Goal: Obtain resource: Obtain resource

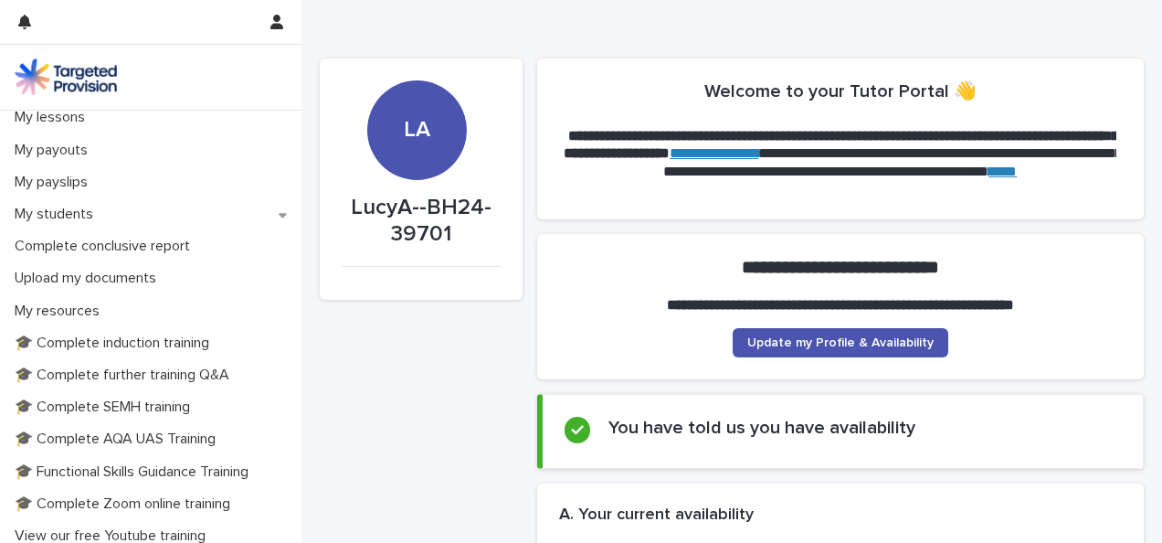
scroll to position [247, 0]
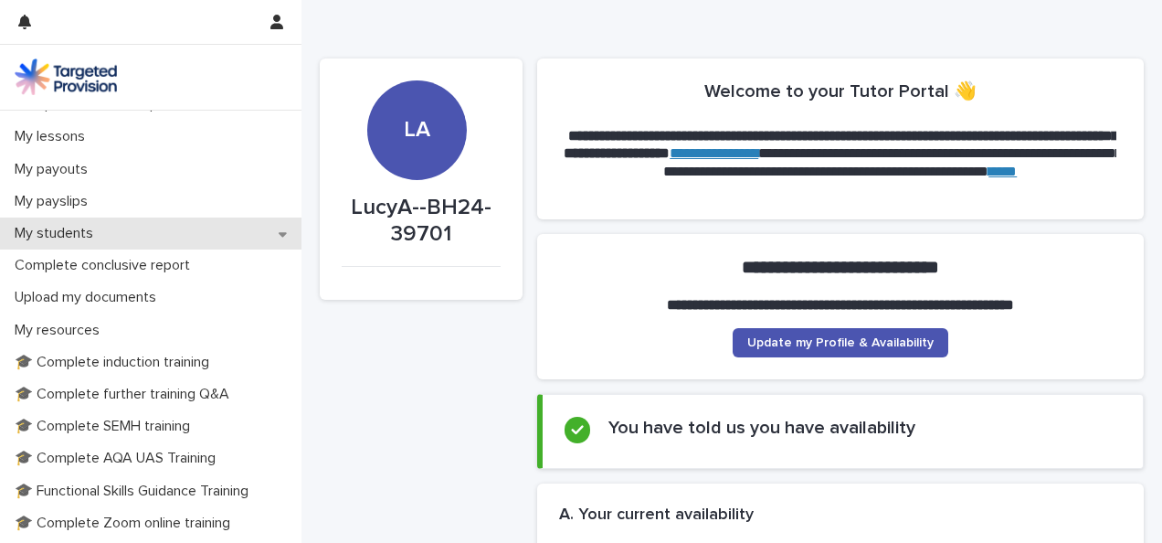
click at [214, 232] on div "My students" at bounding box center [151, 233] width 302 height 32
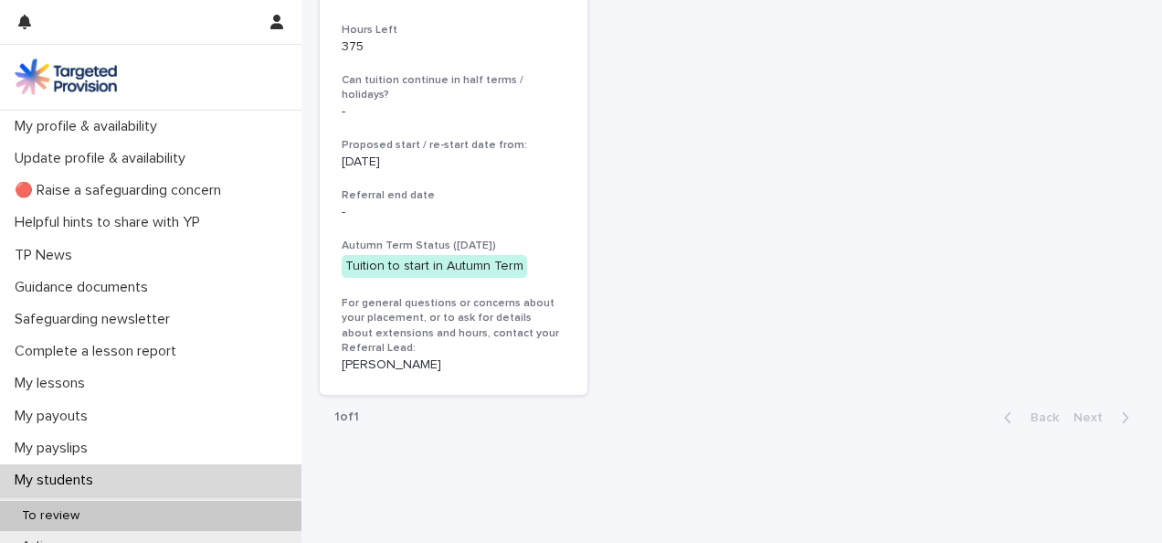
scroll to position [877, 0]
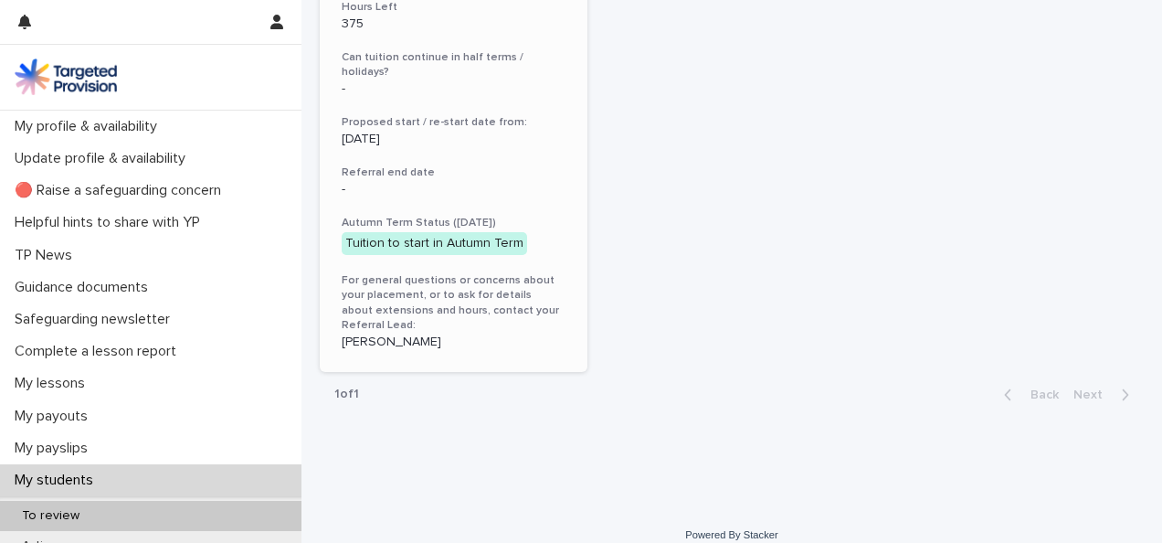
click at [373, 334] on p "Jenny Hall" at bounding box center [454, 342] width 224 height 16
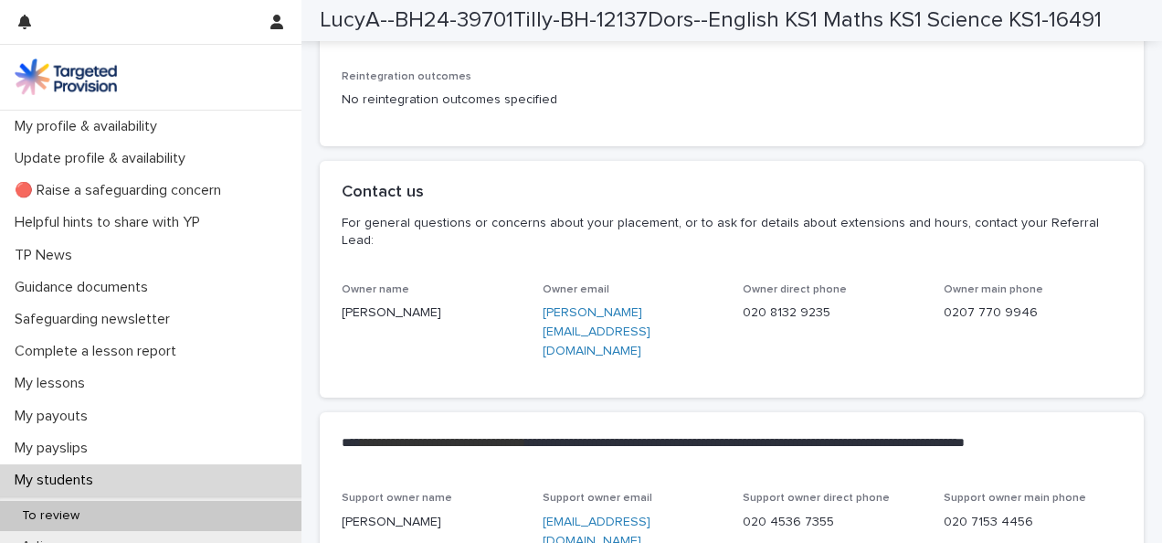
scroll to position [4276, 0]
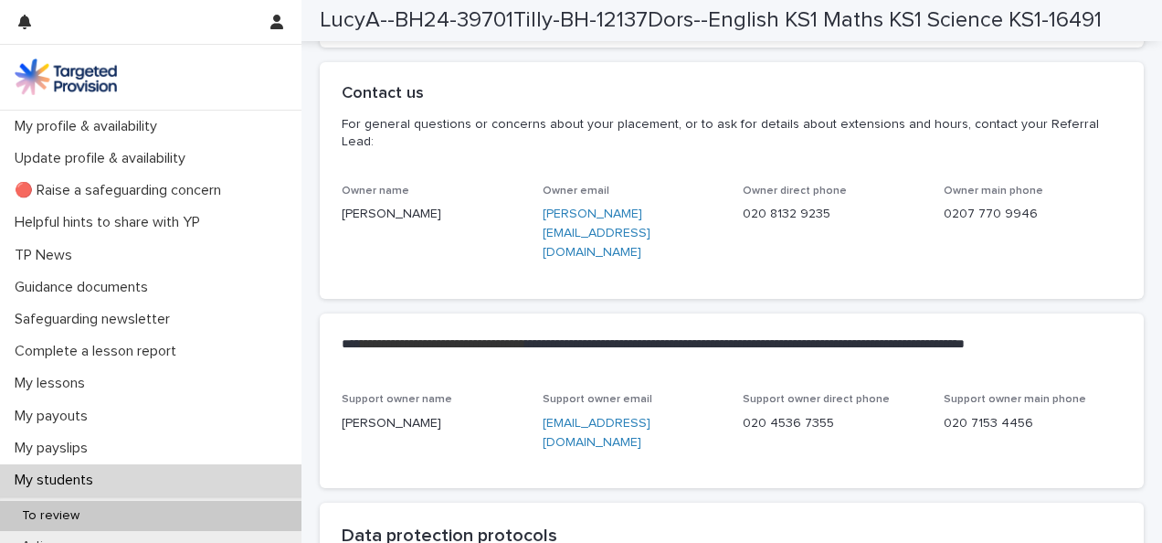
click at [651, 232] on link "jenny@targetedprovision.com" at bounding box center [597, 232] width 108 height 51
drag, startPoint x: 712, startPoint y: 235, endPoint x: 535, endPoint y: 244, distance: 176.6
click at [535, 244] on div "Owner name Jenny Hall Owner email jenny@targetedprovision.com Owner direct phon…" at bounding box center [732, 231] width 780 height 92
copy link "jenny@targetedprovision.com"
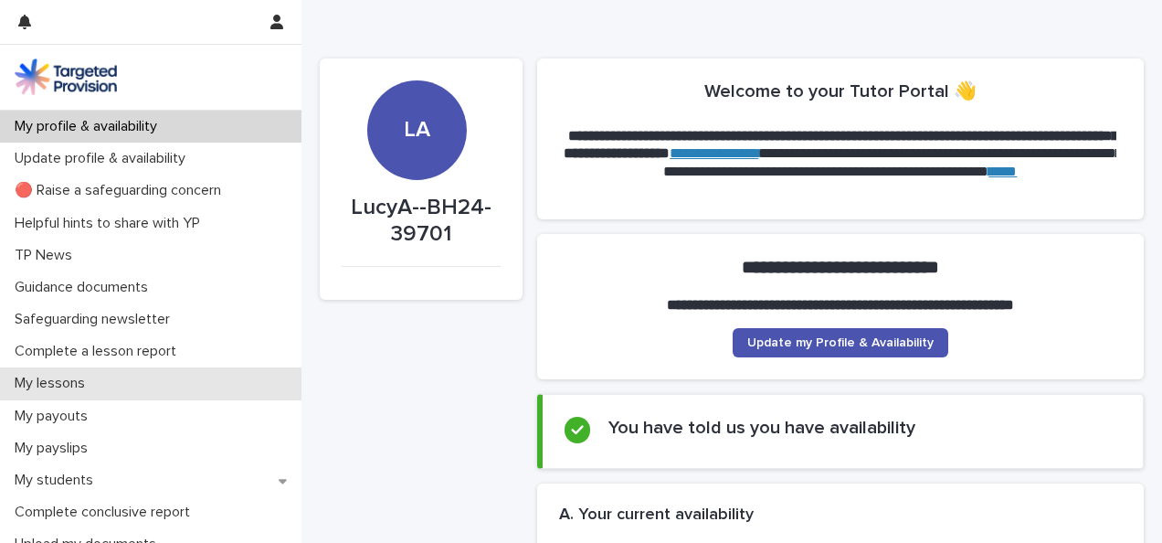
click at [70, 375] on p "My lessons" at bounding box center [53, 383] width 92 height 17
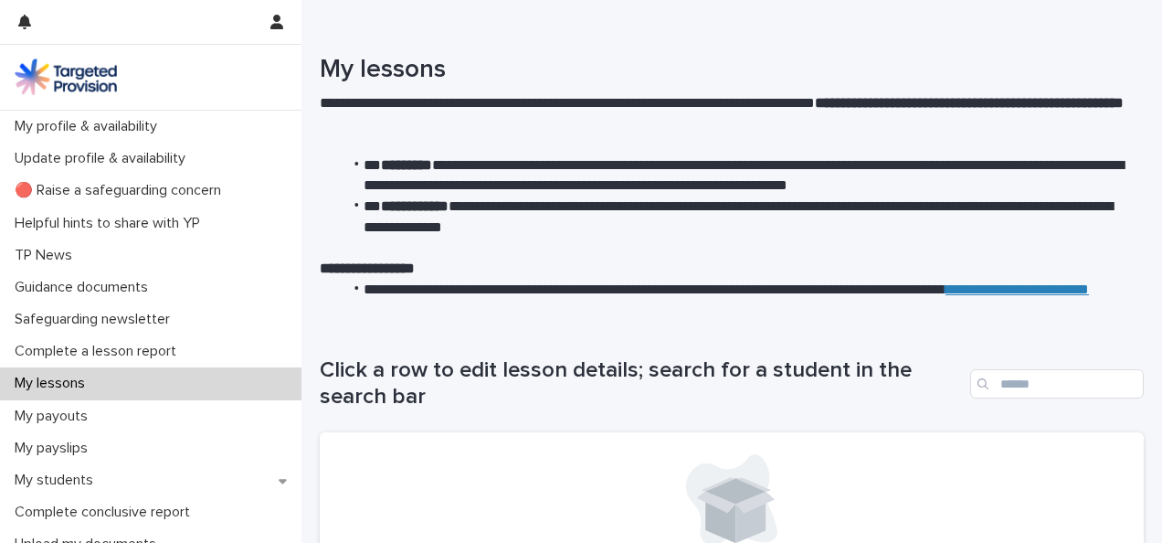
click at [542, 338] on div "Click a row to edit lesson details; search for a student in the search bar" at bounding box center [732, 376] width 824 height 111
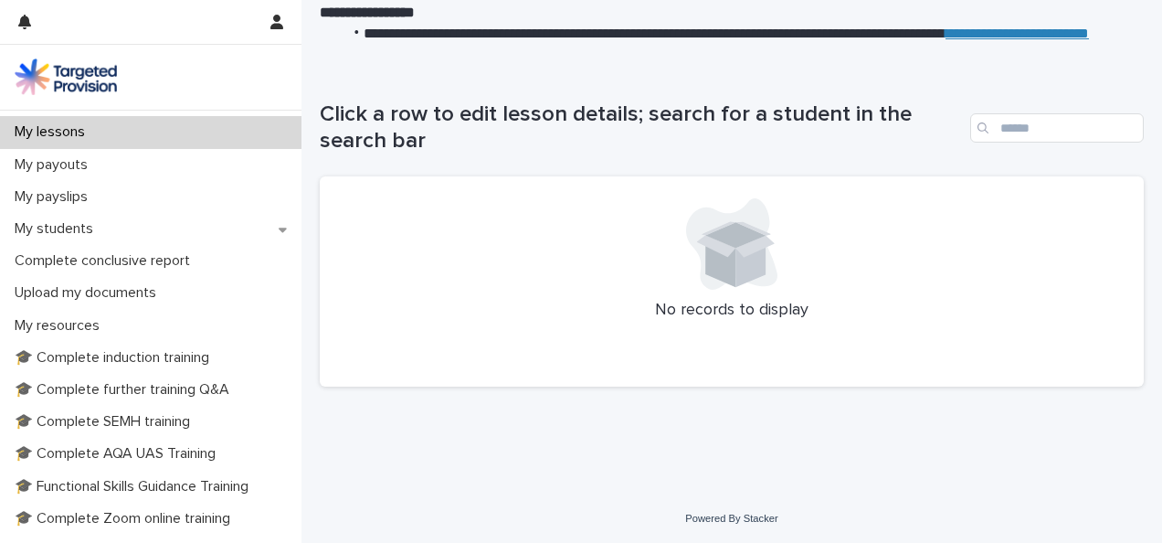
scroll to position [238, 0]
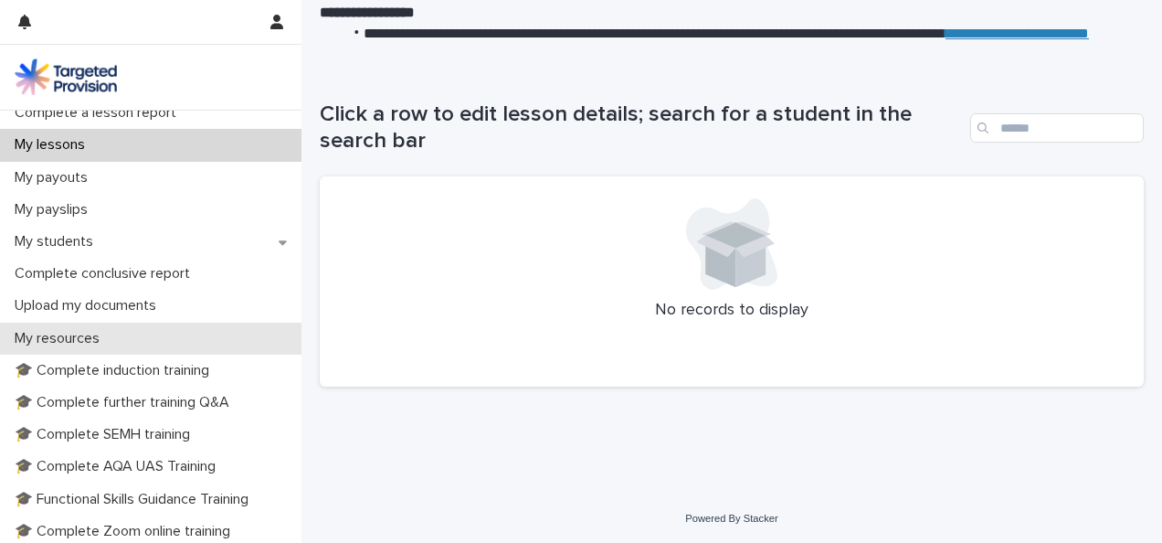
click at [232, 342] on div "My resources" at bounding box center [151, 339] width 302 height 32
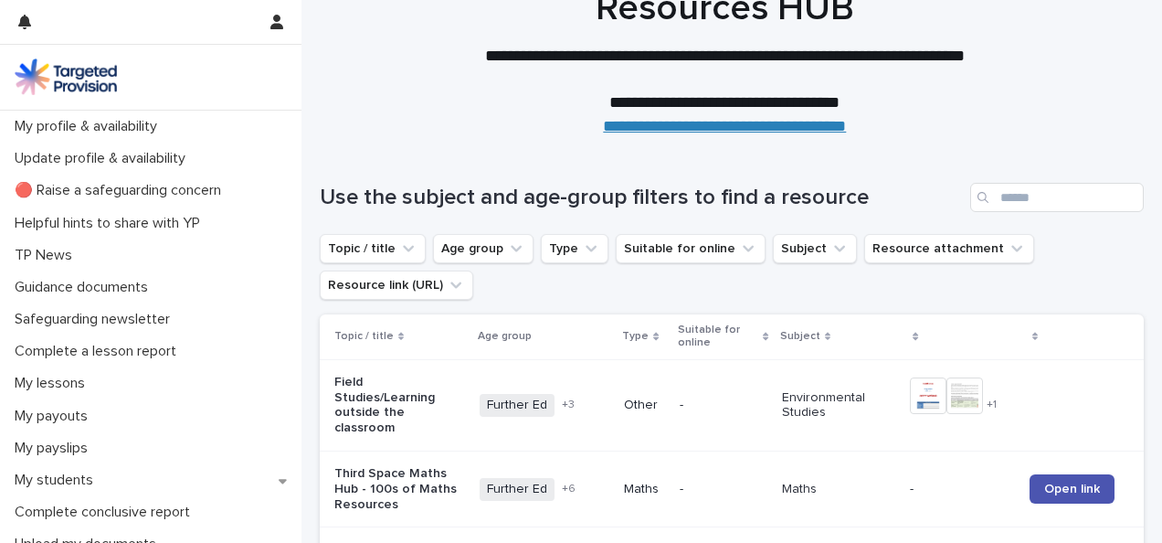
scroll to position [73, 0]
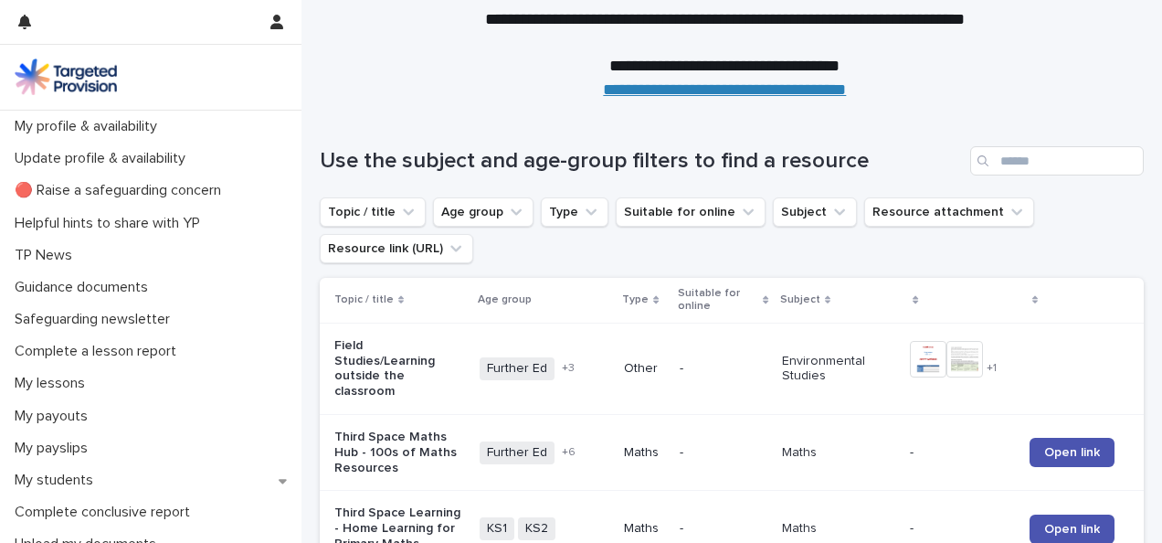
click at [506, 224] on button "Age group" at bounding box center [483, 211] width 101 height 29
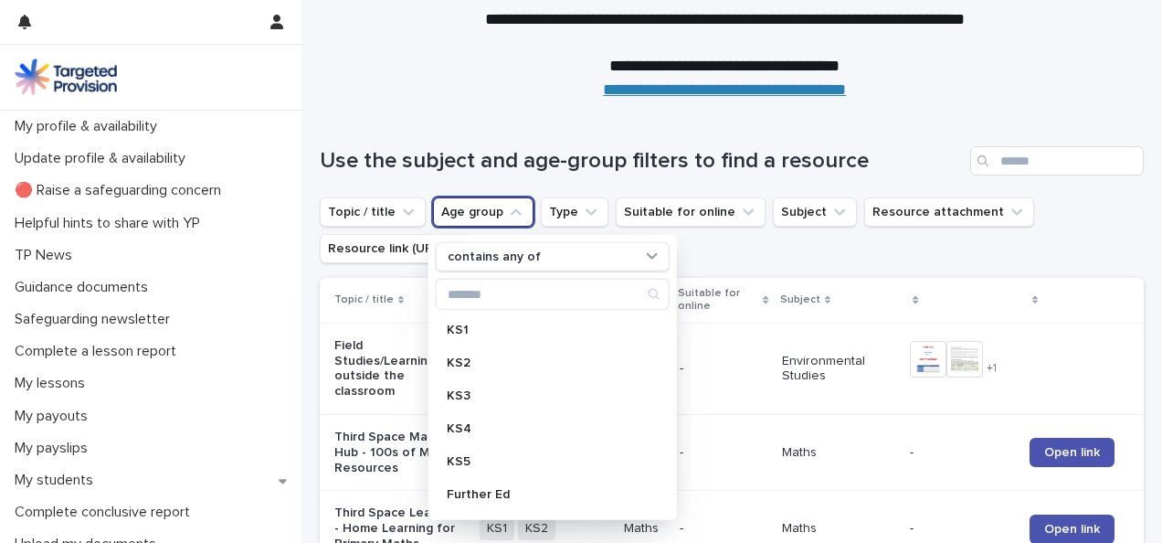
click at [511, 344] on div "KS1 KS2 KS3 KS4 KS5 Further Ed Higher Ed All" at bounding box center [553, 413] width 234 height 197
click at [506, 325] on p "KS1" at bounding box center [544, 329] width 194 height 13
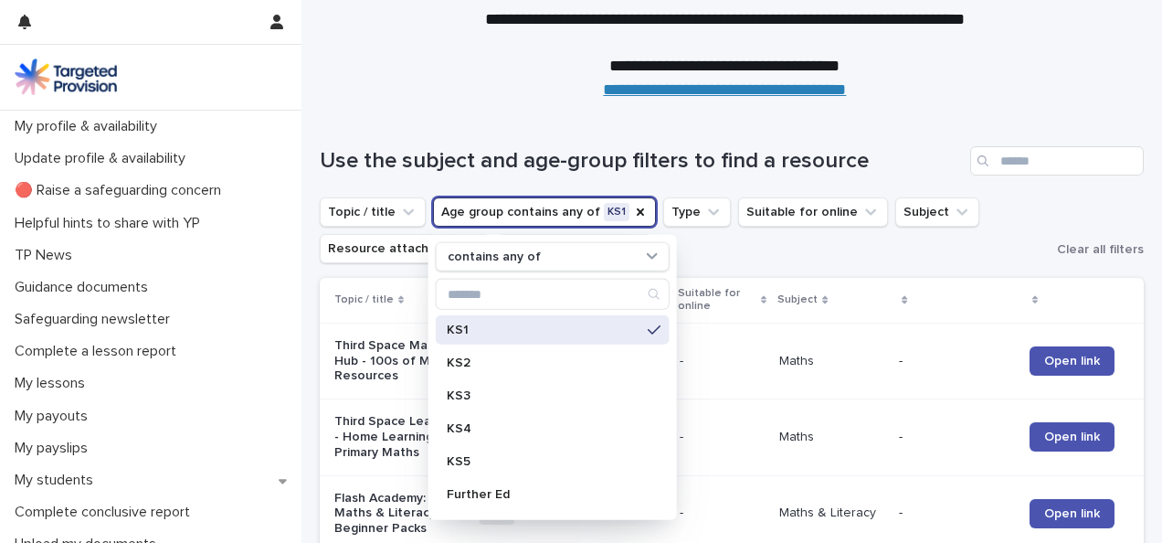
click at [739, 249] on ul "Topic / title Age group contains any of KS1 contains any of KS1 KS2 KS3 KS4 KS5…" at bounding box center [684, 230] width 737 height 73
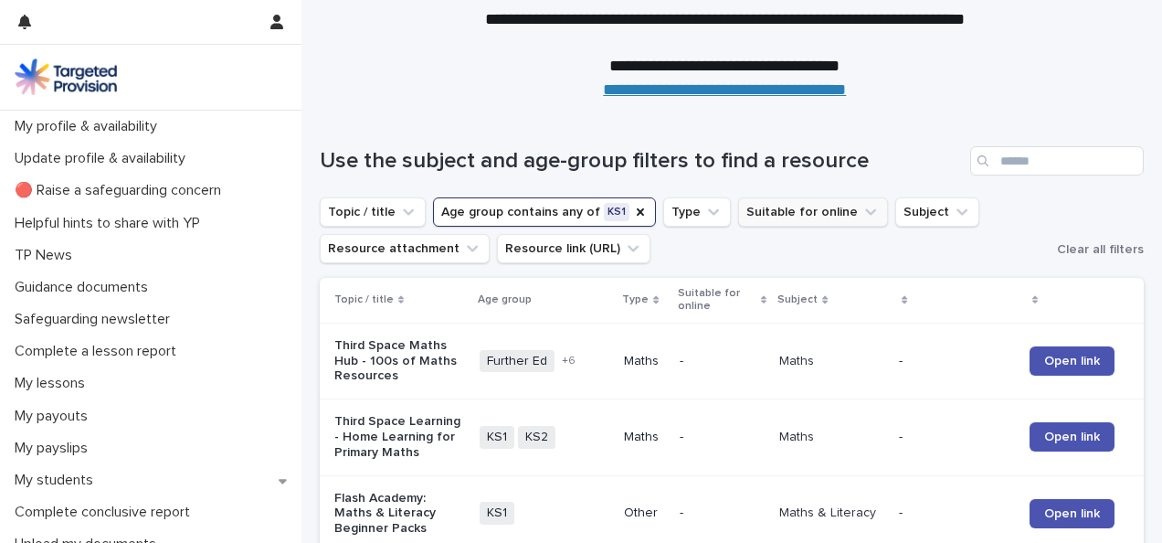
click at [793, 212] on button "Suitable for online" at bounding box center [813, 211] width 150 height 29
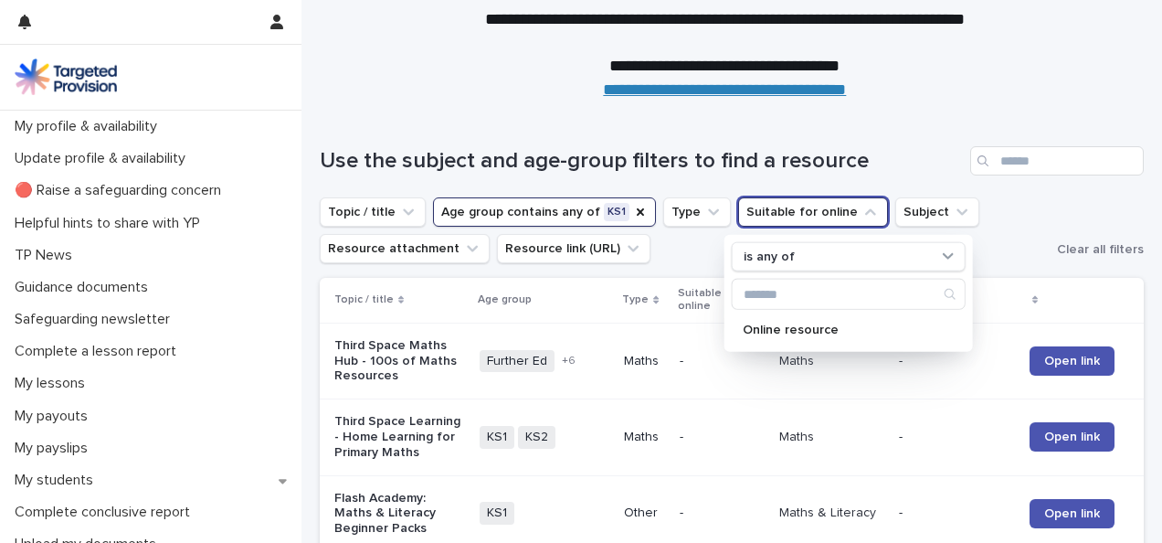
click at [793, 212] on button "Suitable for online" at bounding box center [813, 211] width 150 height 29
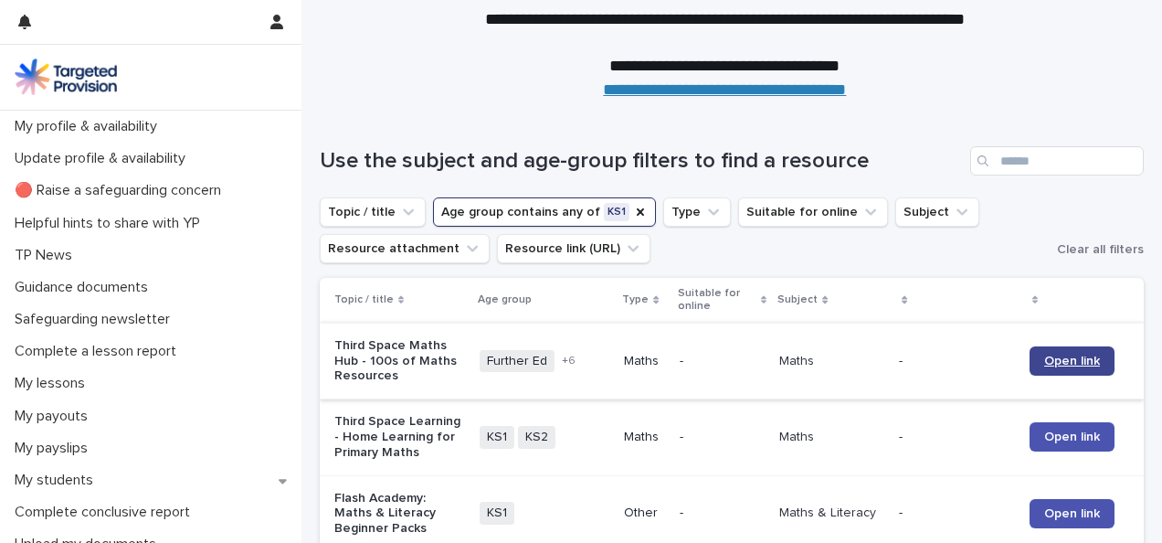
click at [1037, 350] on link "Open link" at bounding box center [1072, 360] width 85 height 29
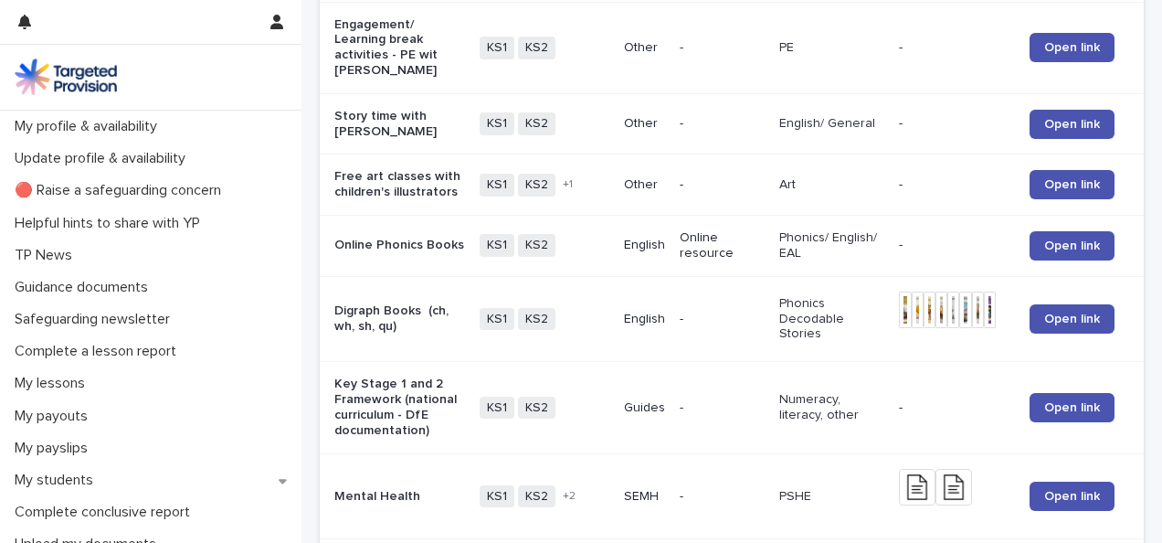
scroll to position [1645, 0]
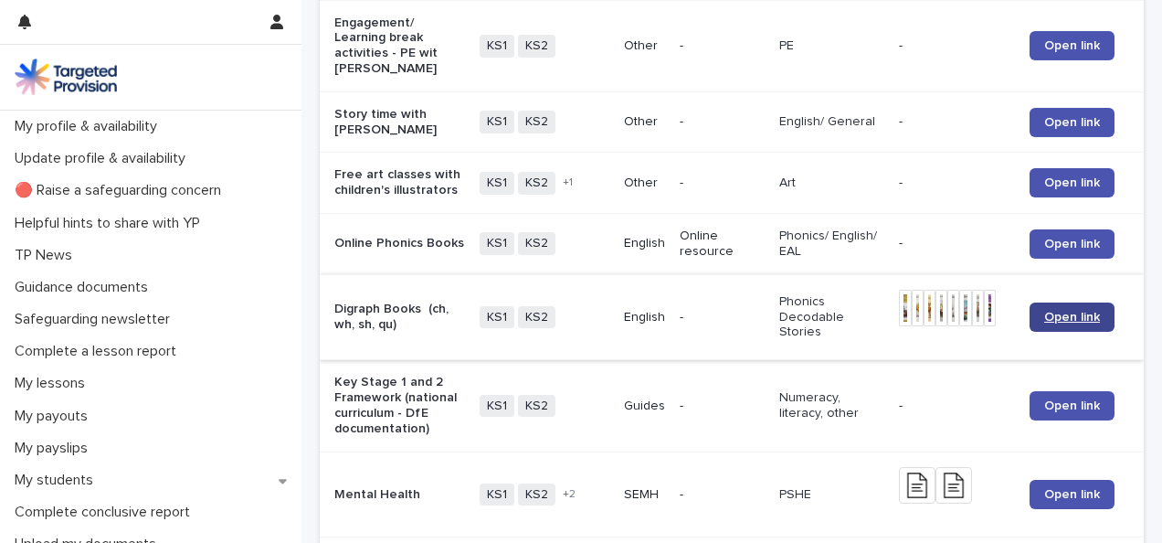
click at [1046, 311] on span "Open link" at bounding box center [1072, 317] width 56 height 13
click at [981, 398] on p "-" at bounding box center [957, 406] width 116 height 16
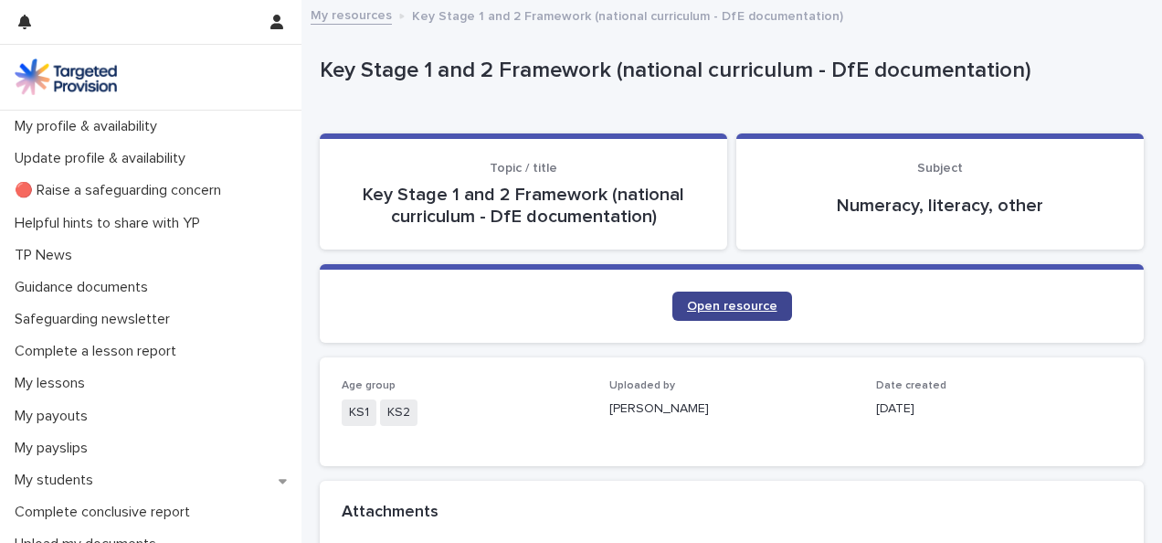
click at [718, 300] on span "Open resource" at bounding box center [732, 306] width 90 height 13
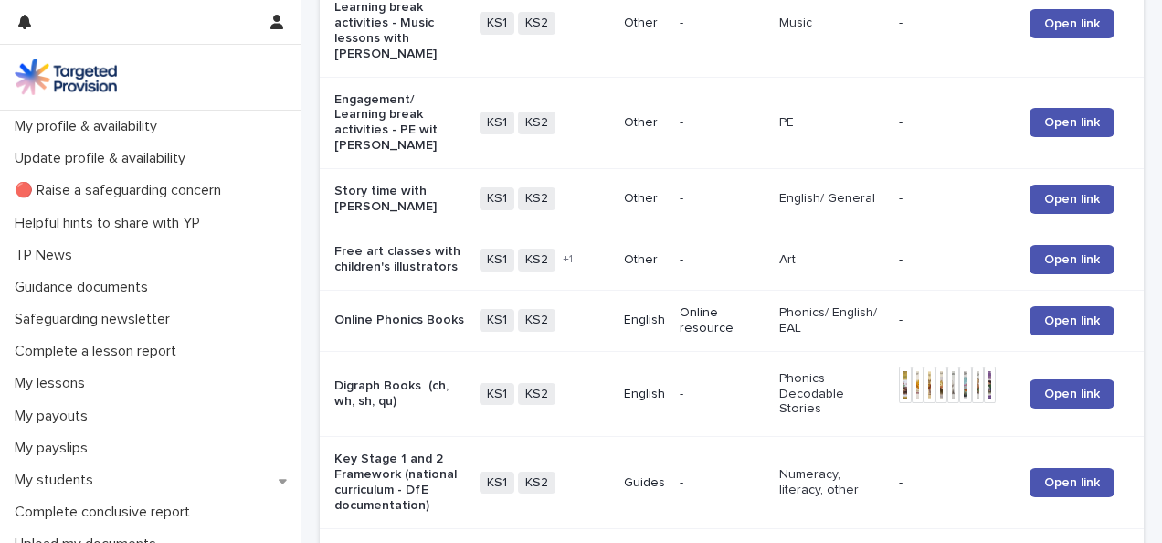
scroll to position [1571, 0]
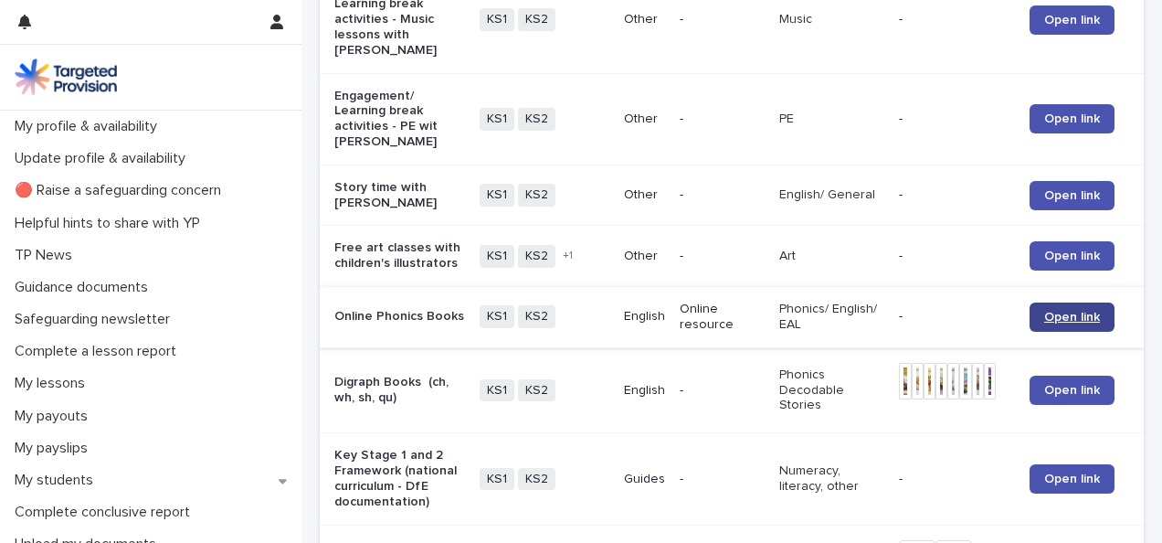
click at [1030, 302] on link "Open link" at bounding box center [1072, 316] width 85 height 29
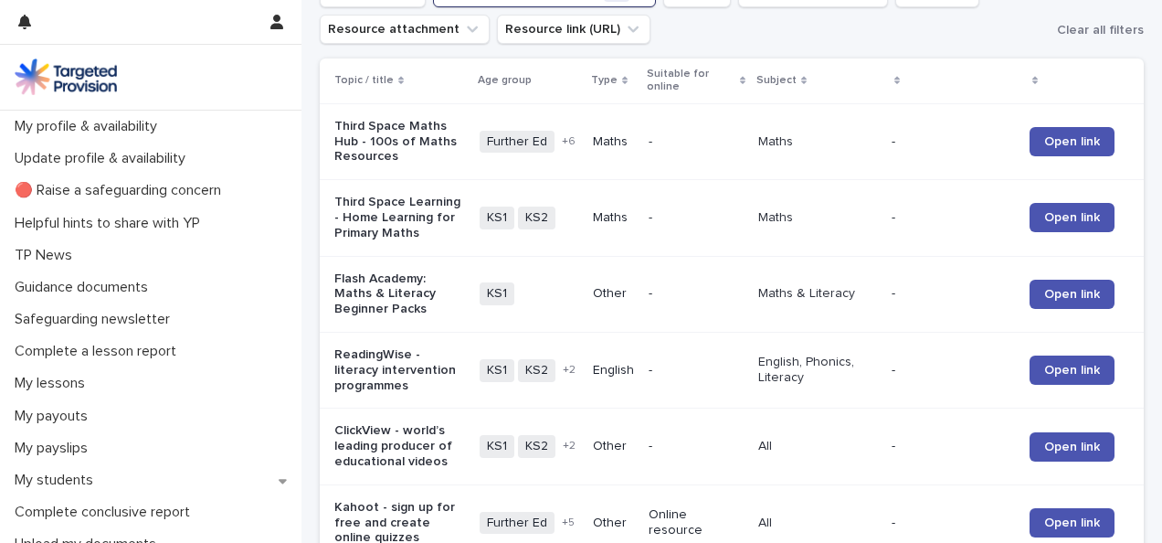
scroll to position [0, 0]
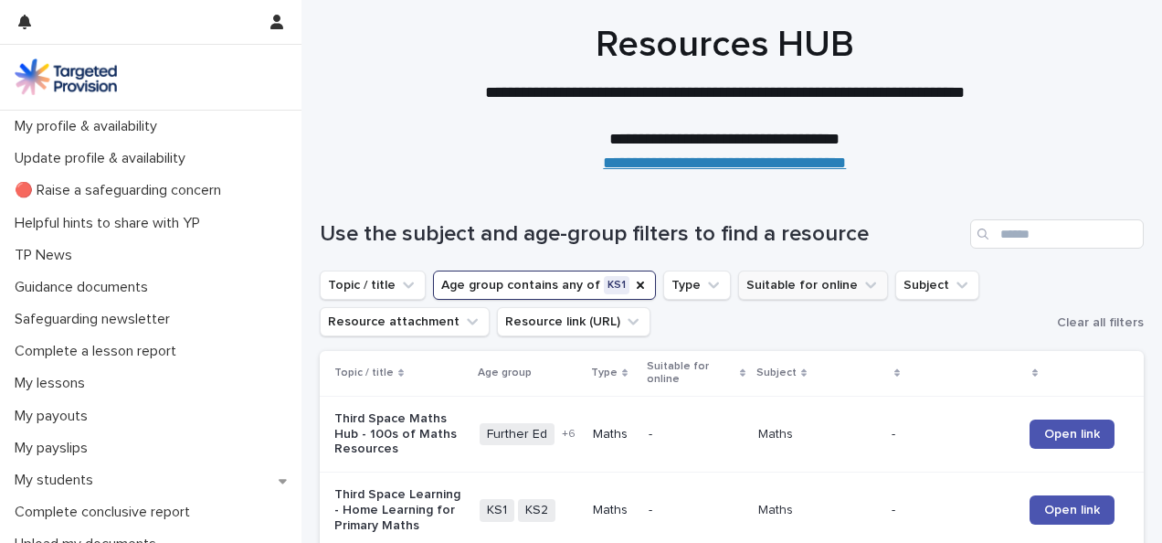
click at [828, 292] on button "Suitable for online" at bounding box center [813, 284] width 150 height 29
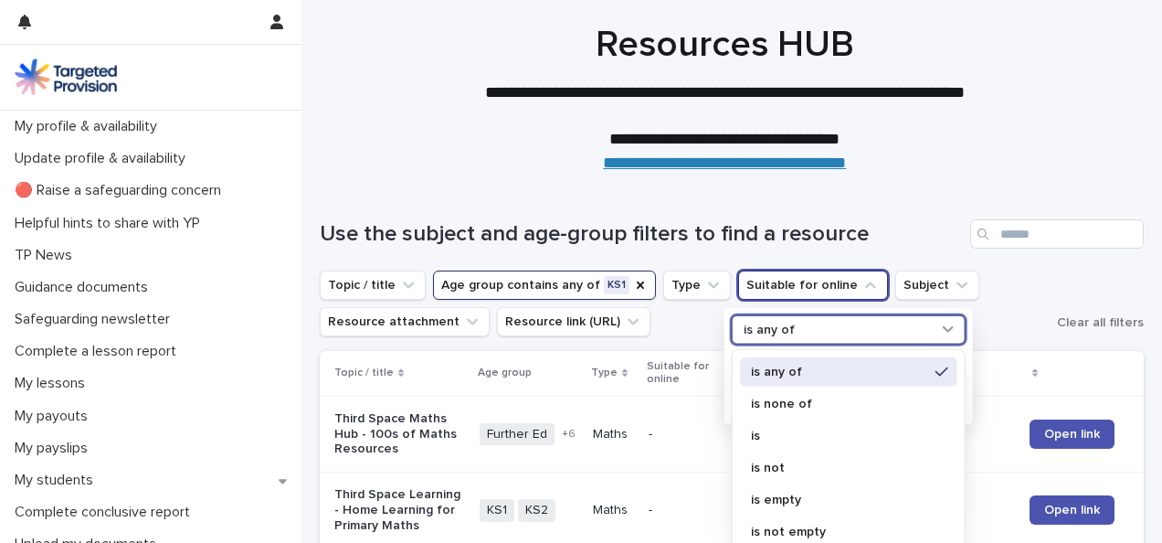
click at [838, 332] on div "is any of" at bounding box center [837, 329] width 202 height 19
click at [839, 377] on div "is any of" at bounding box center [848, 370] width 217 height 29
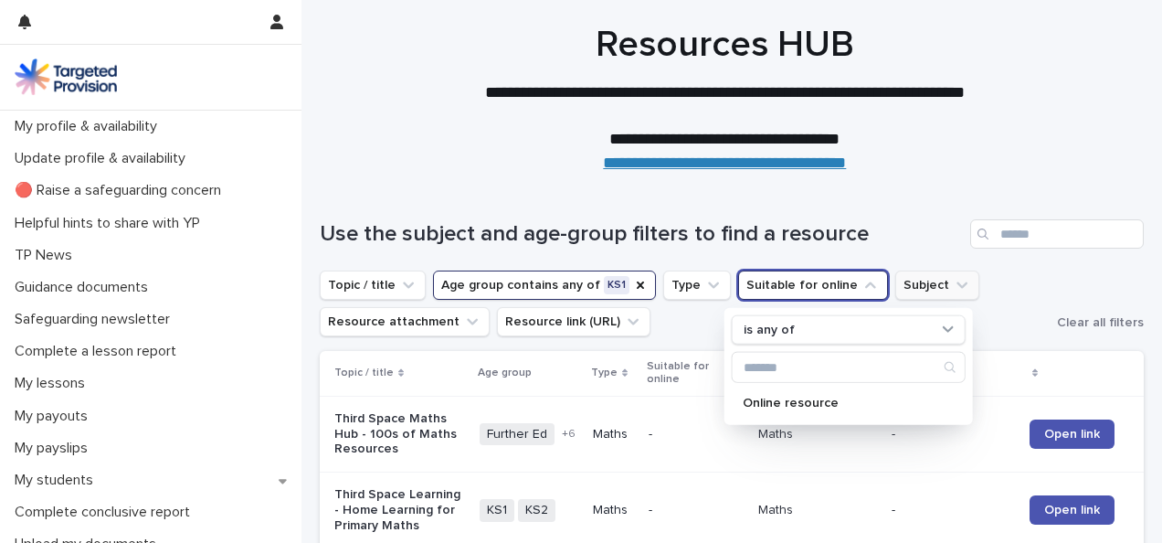
click at [928, 274] on button "Subject" at bounding box center [937, 284] width 84 height 29
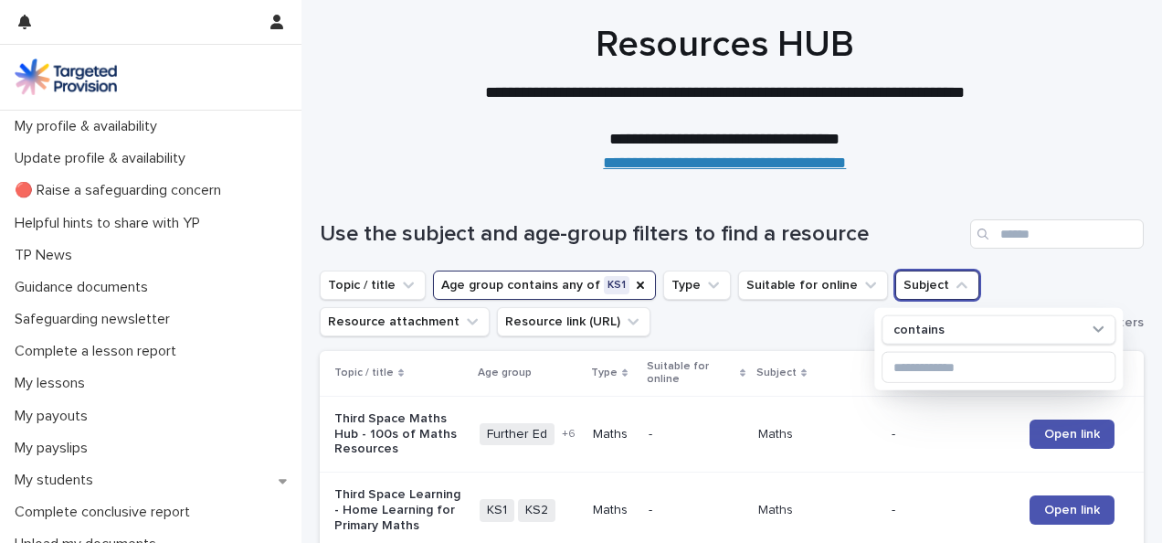
click at [568, 285] on button "Age group contains any of KS1" at bounding box center [544, 284] width 223 height 29
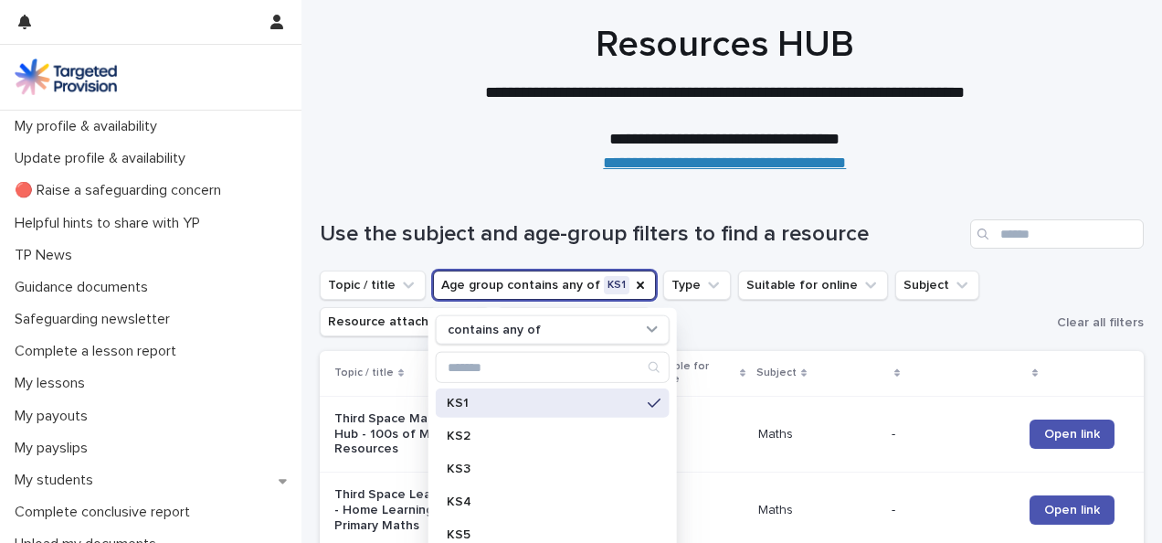
scroll to position [62, 0]
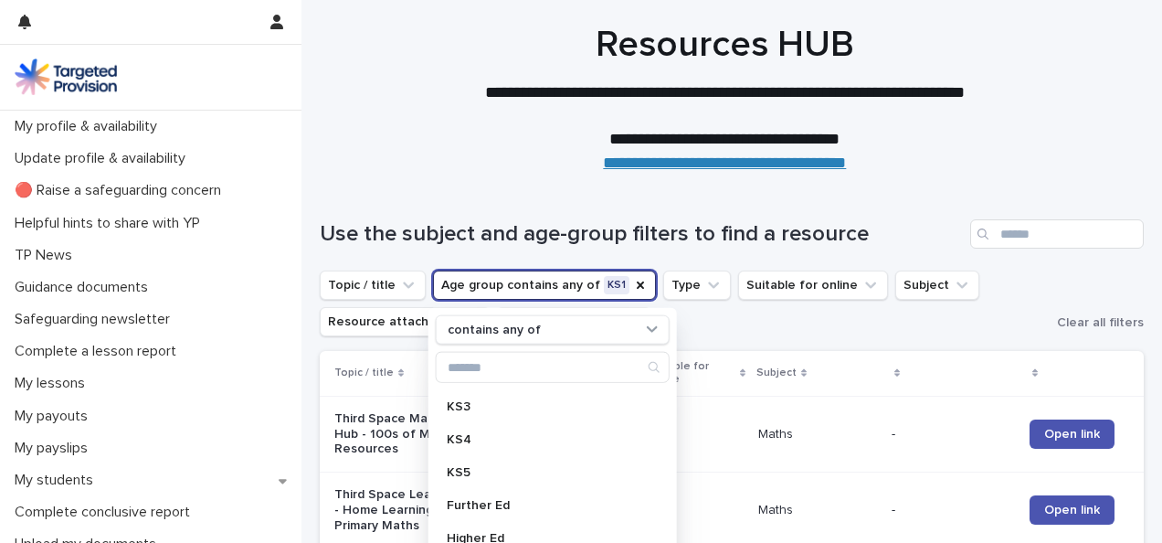
click at [741, 324] on ul "Topic / title Age group contains any of KS1 contains any of KS1 KS2 KS3 KS4 KS5…" at bounding box center [684, 303] width 737 height 73
